Goal: Navigation & Orientation: Locate item on page

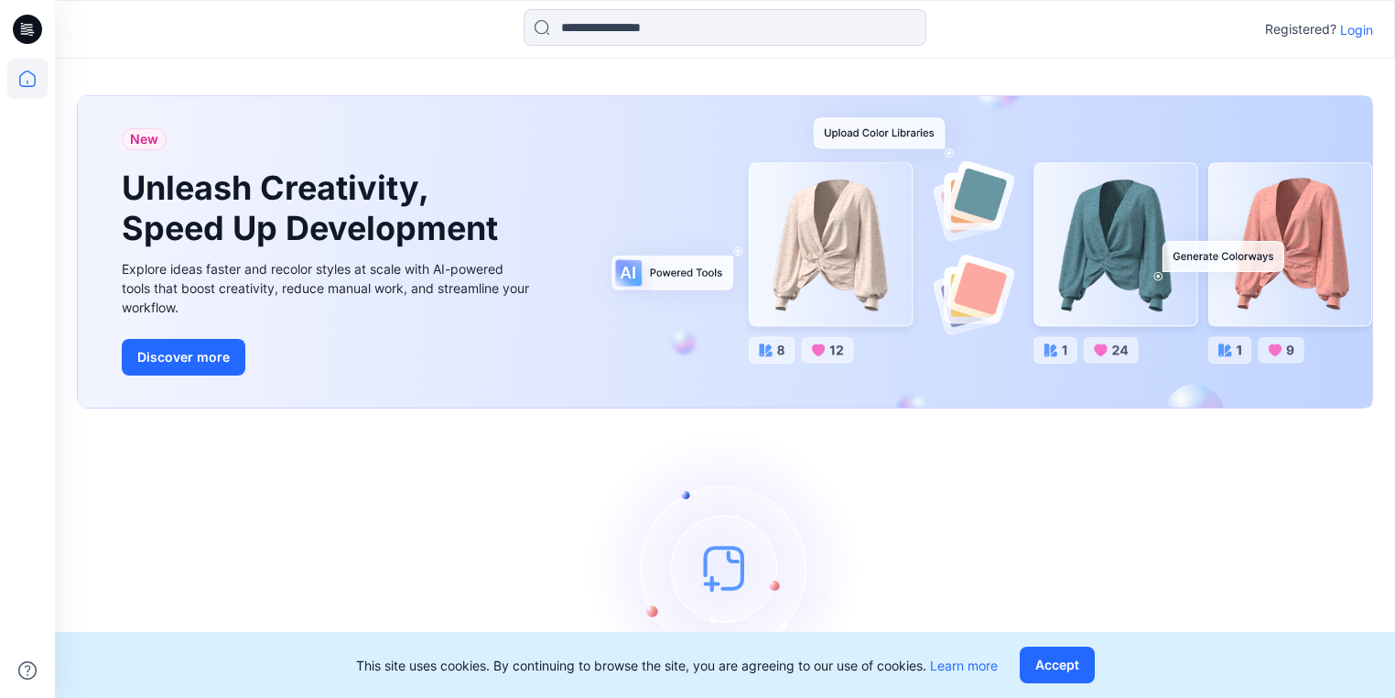
click at [1349, 27] on p "Login" at bounding box center [1356, 29] width 33 height 19
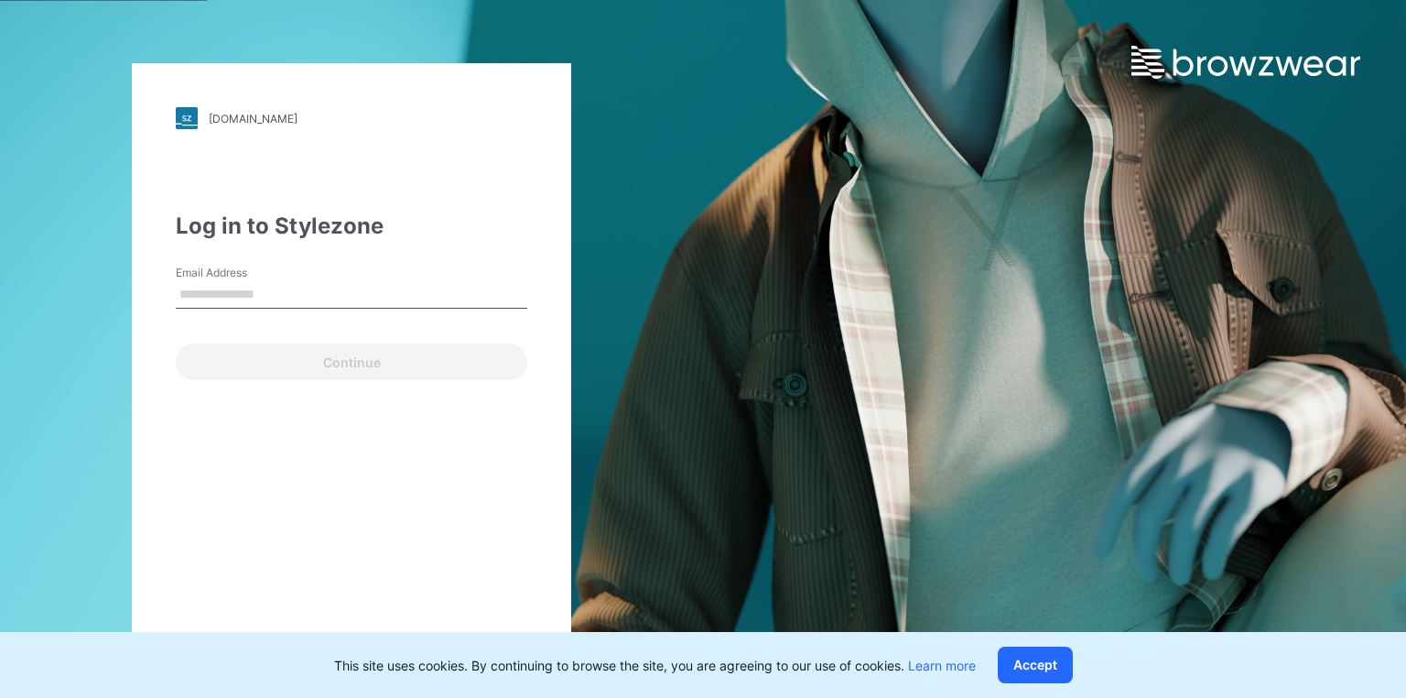
type input "**********"
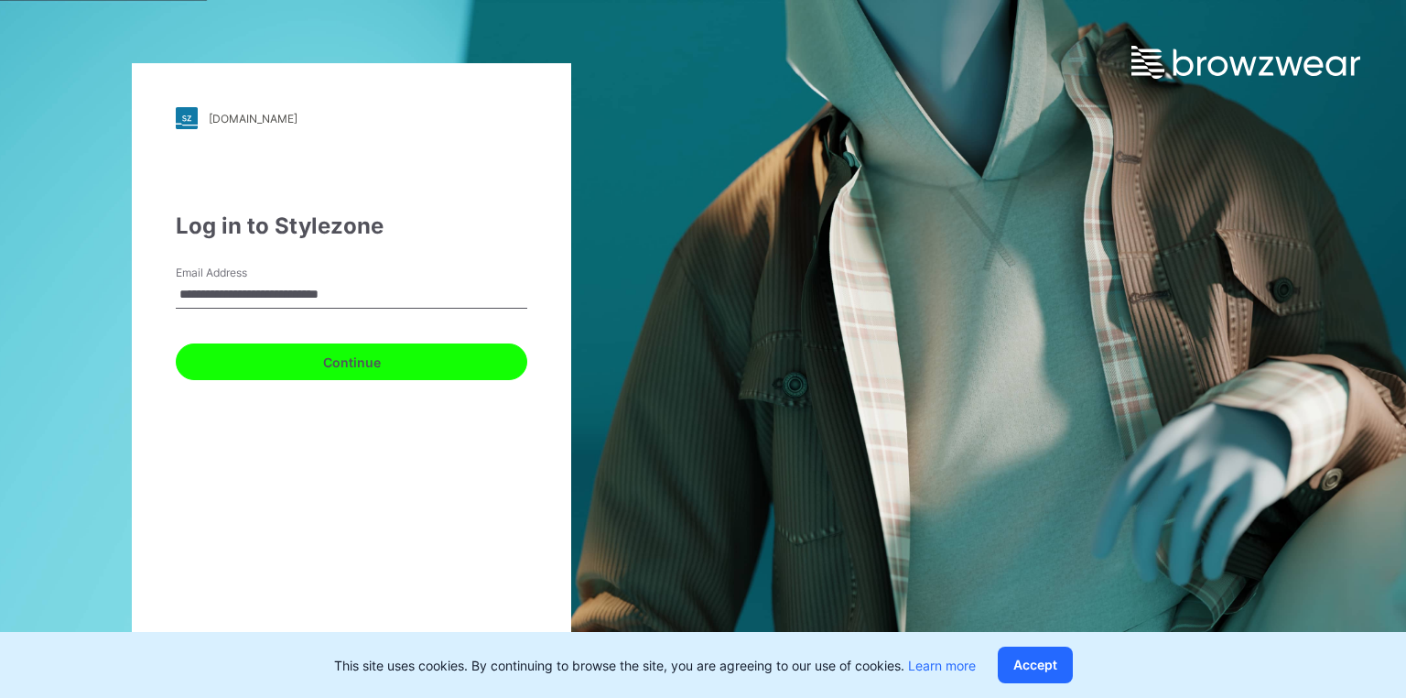
click at [286, 362] on button "Continue" at bounding box center [352, 361] width 352 height 37
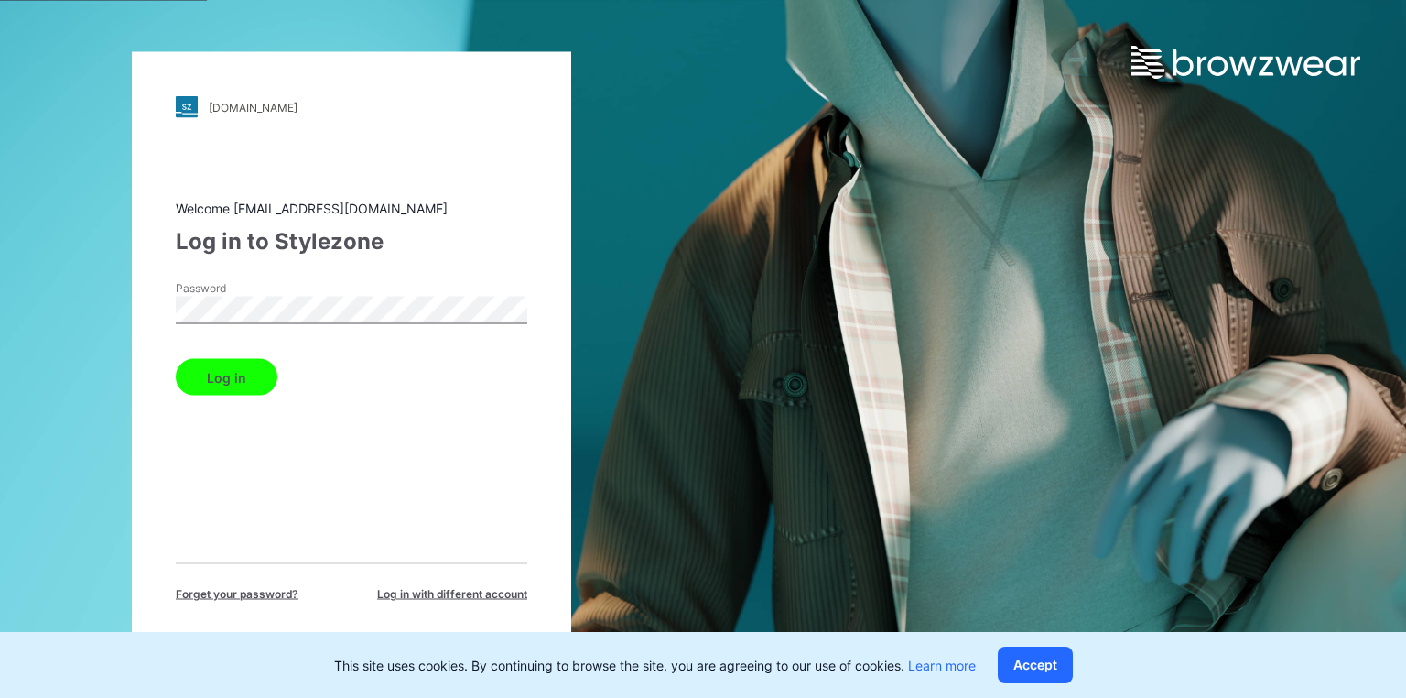
click at [225, 374] on button "Log in" at bounding box center [227, 377] width 102 height 37
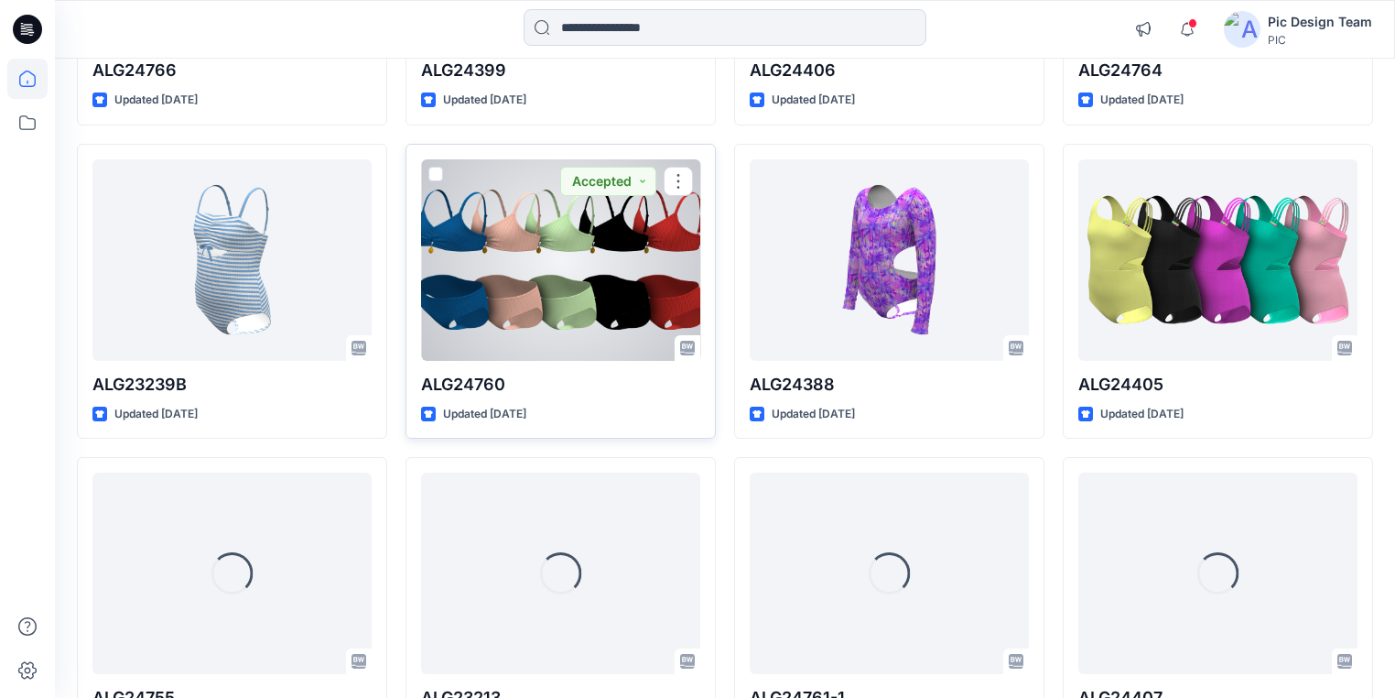
scroll to position [787, 0]
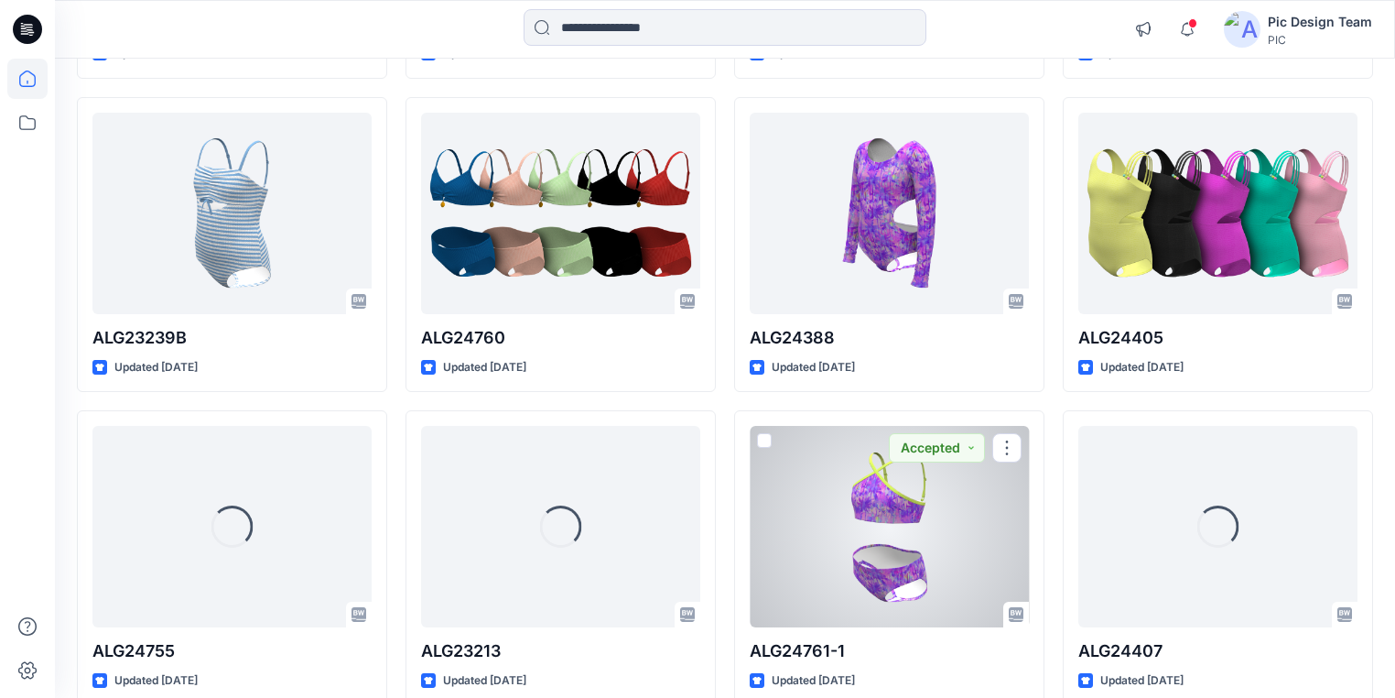
click at [950, 527] on div at bounding box center [889, 526] width 279 height 201
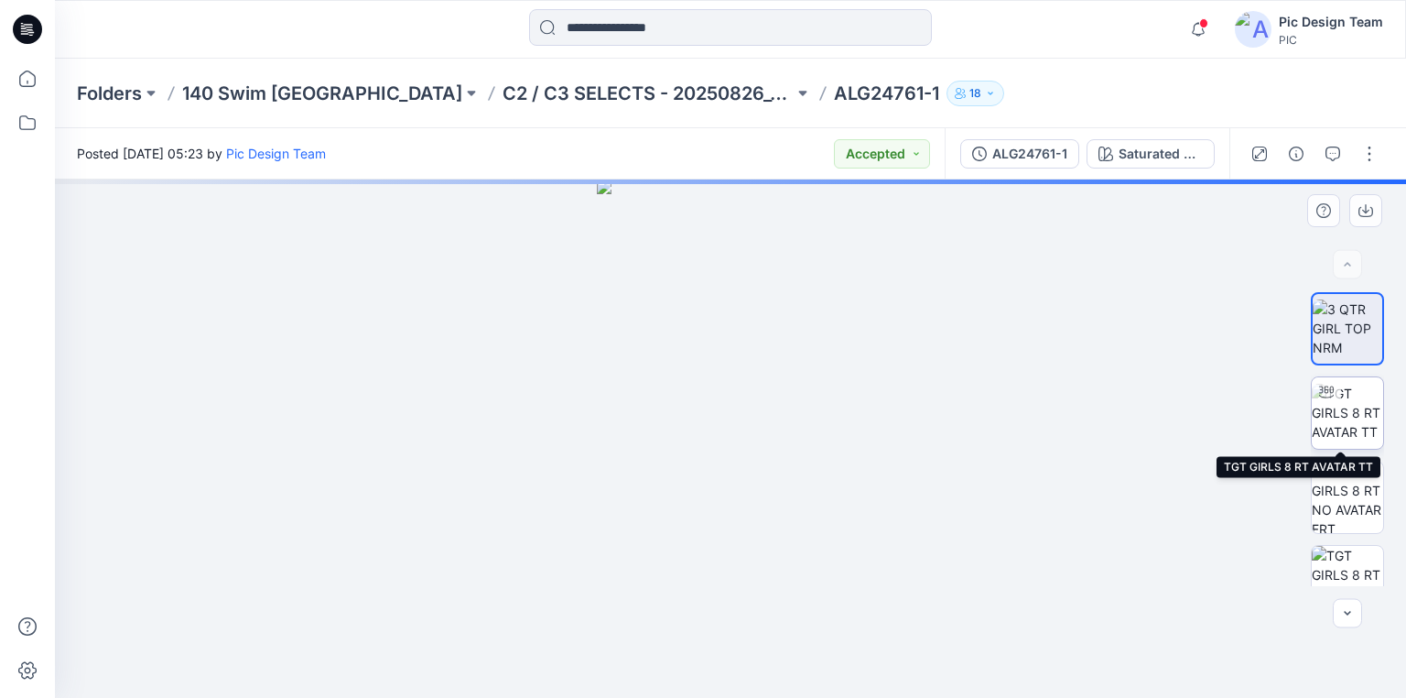
click at [1350, 407] on img at bounding box center [1347, 413] width 71 height 58
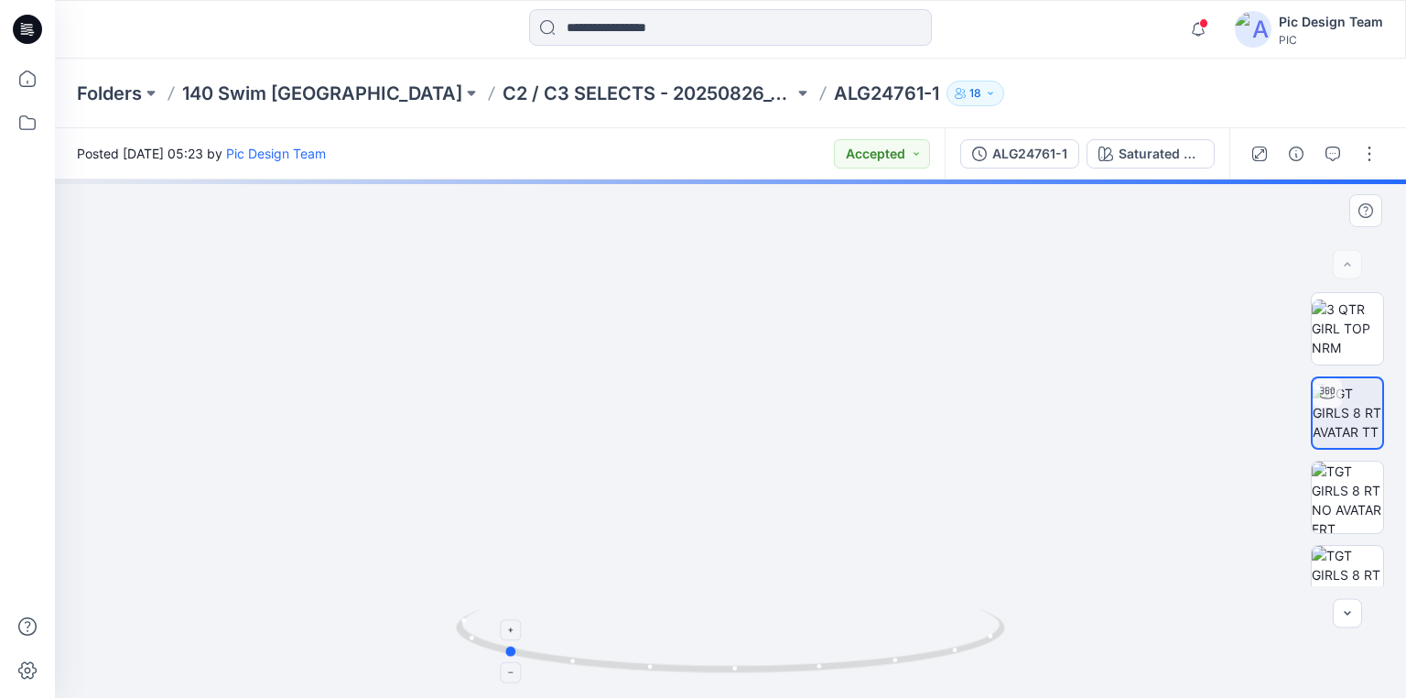
drag, startPoint x: 883, startPoint y: 664, endPoint x: 656, endPoint y: 623, distance: 230.8
click at [656, 623] on icon at bounding box center [733, 643] width 554 height 69
drag, startPoint x: 728, startPoint y: 307, endPoint x: 705, endPoint y: 458, distance: 152.8
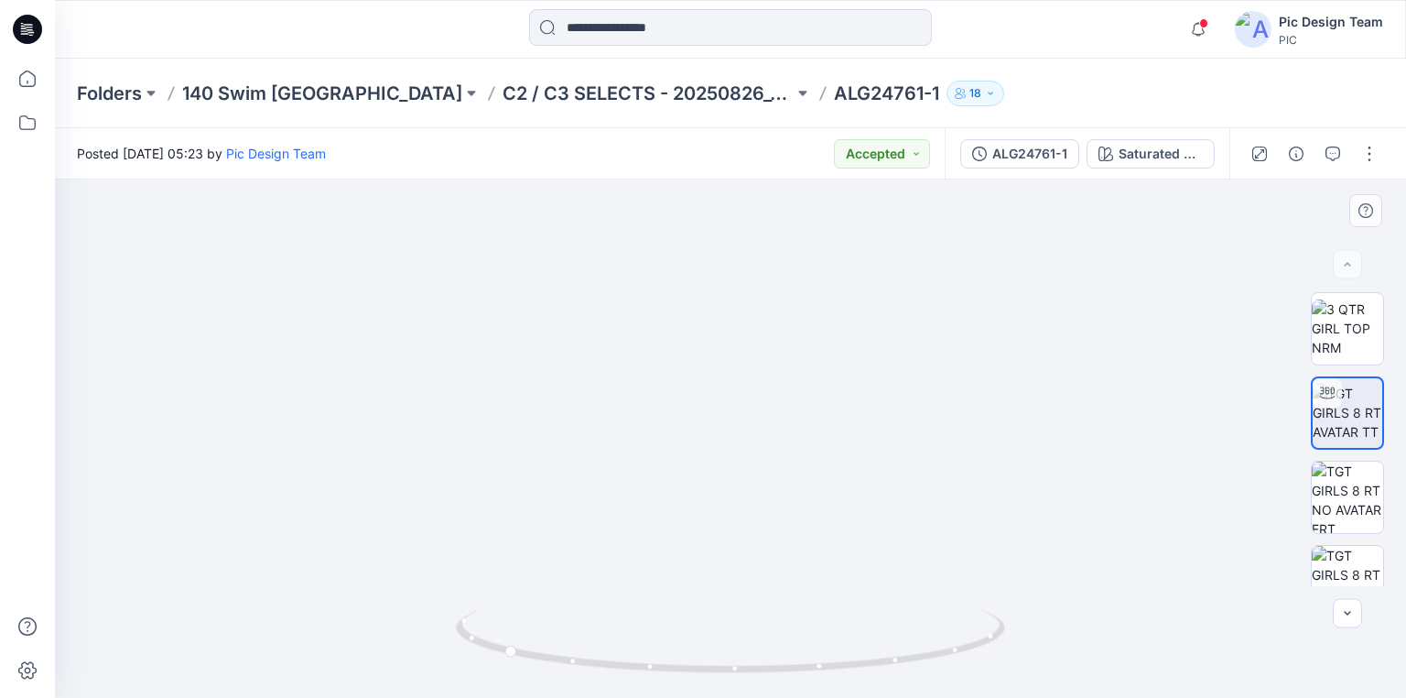
click at [667, 255] on img at bounding box center [704, 242] width 1656 height 914
drag, startPoint x: 745, startPoint y: 267, endPoint x: 853, endPoint y: 613, distance: 361.7
click at [853, 613] on div at bounding box center [730, 438] width 1351 height 518
drag, startPoint x: 919, startPoint y: 657, endPoint x: 1146, endPoint y: 579, distance: 240.3
click at [1146, 579] on div at bounding box center [730, 438] width 1351 height 518
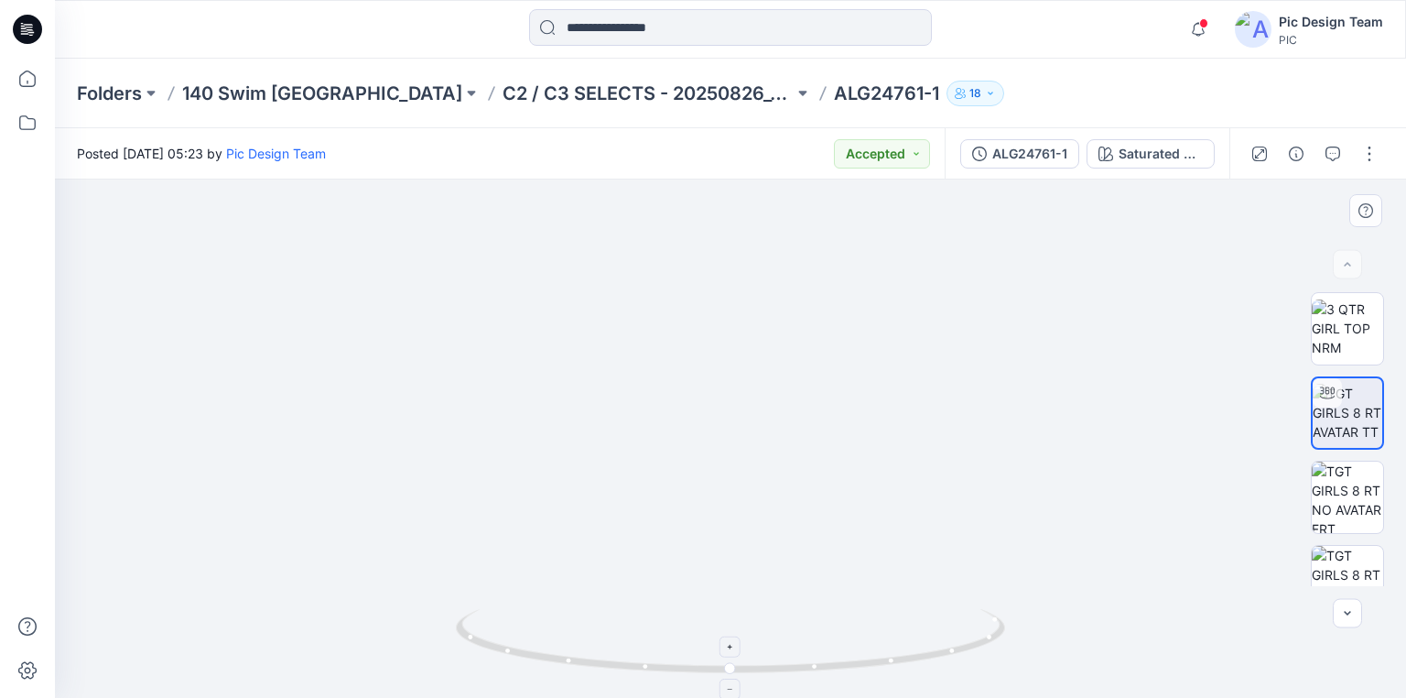
drag, startPoint x: 726, startPoint y: 505, endPoint x: 721, endPoint y: 610, distance: 104.5
